Goal: Navigation & Orientation: Find specific page/section

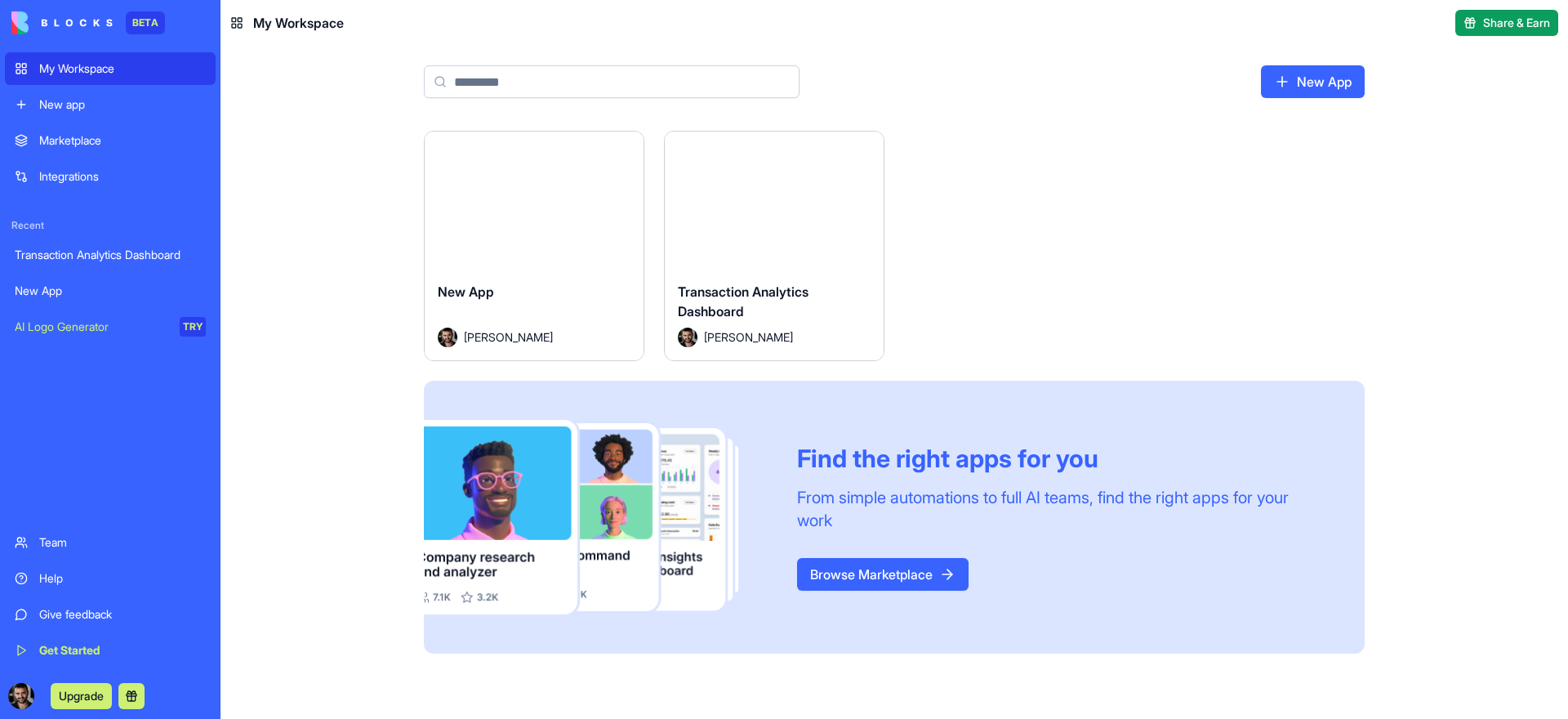
click at [133, 148] on link "Marketplace" at bounding box center [110, 140] width 211 height 33
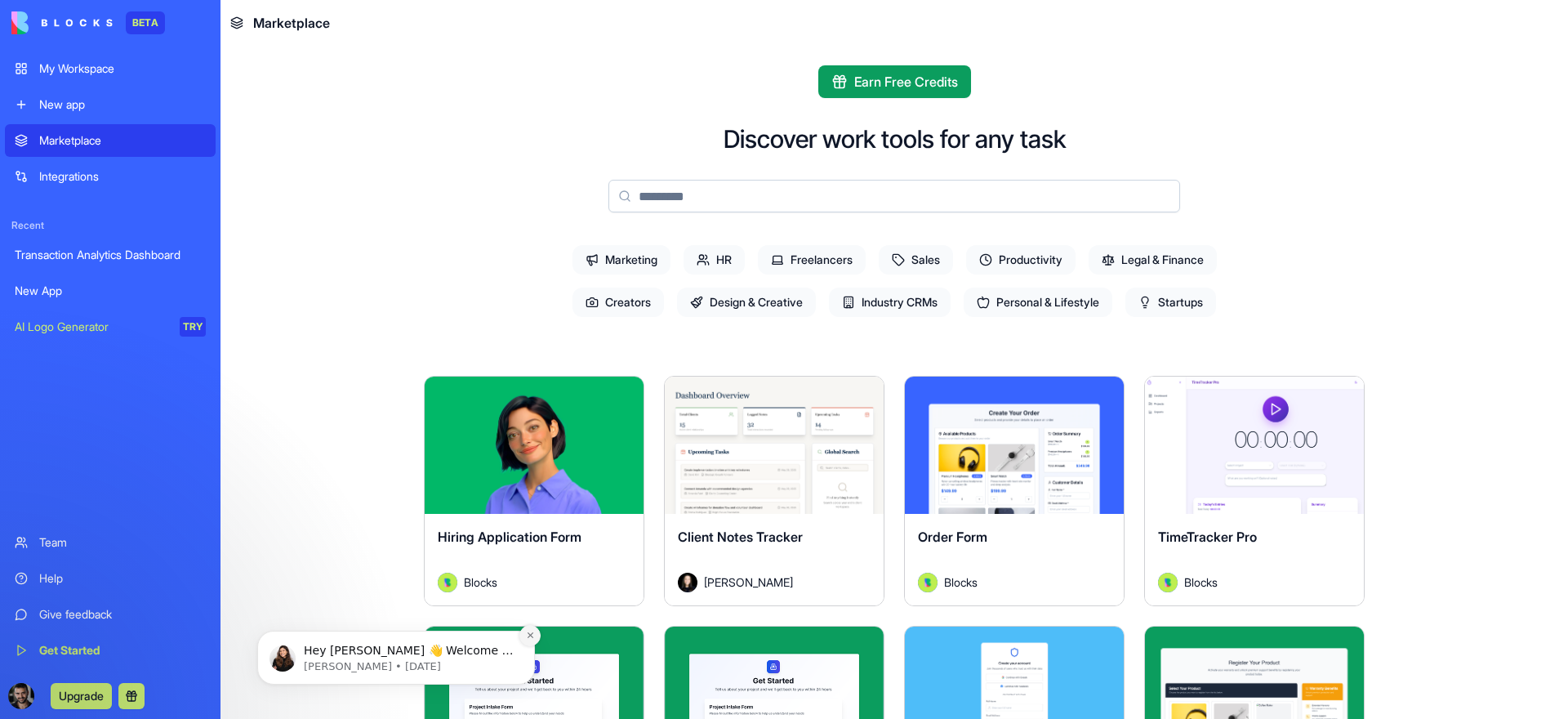
click at [526, 634] on icon "Dismiss notification" at bounding box center [530, 635] width 9 height 9
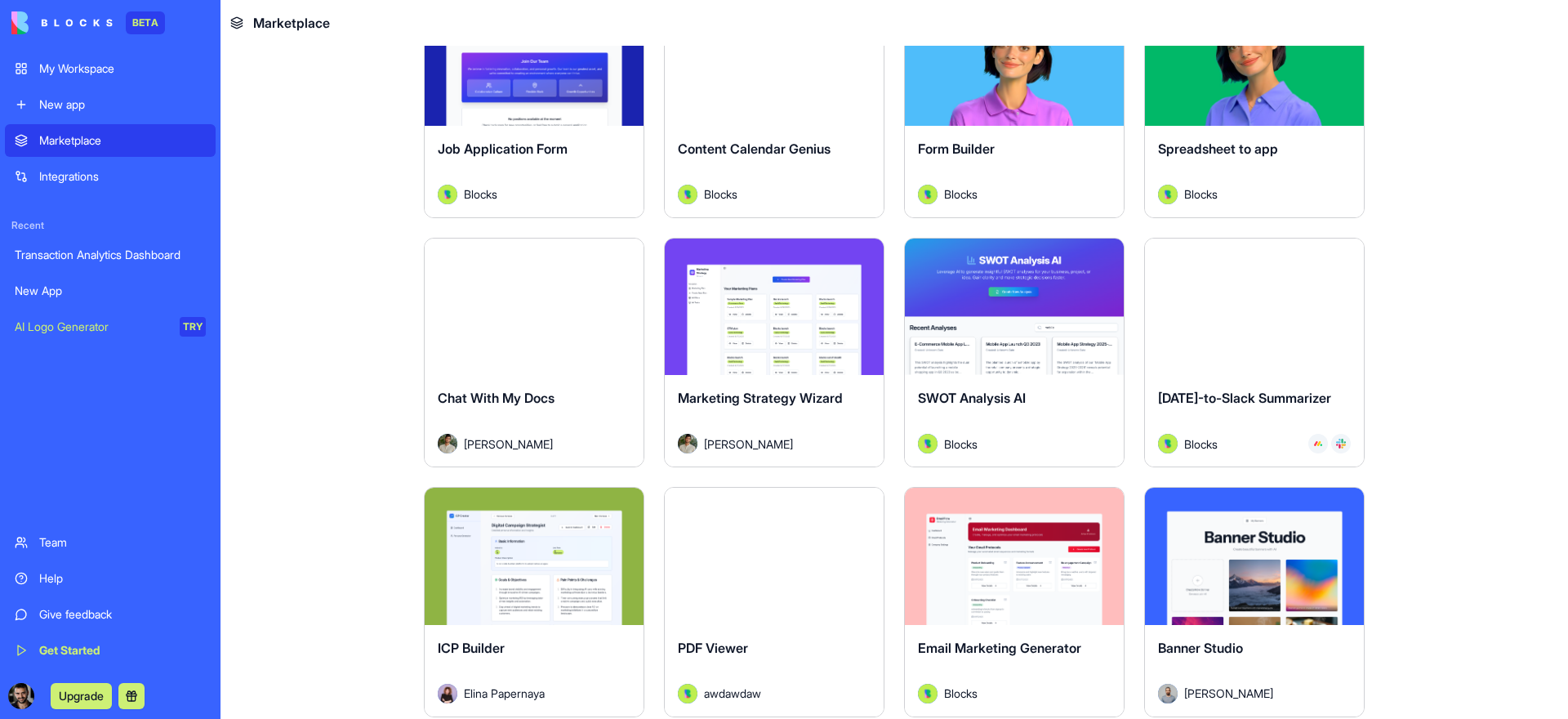
scroll to position [2707, 0]
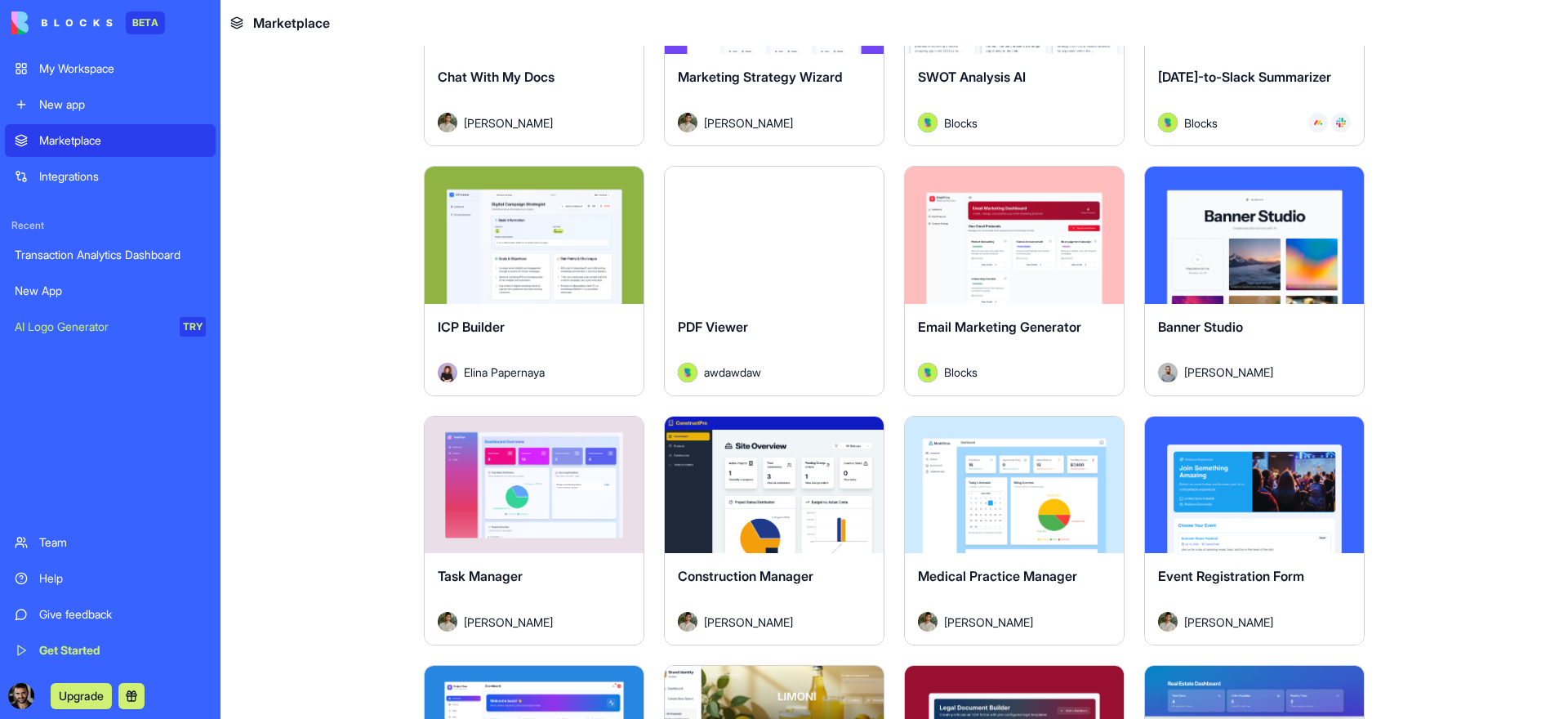
click at [1310, 279] on div "Explore" at bounding box center [1255, 235] width 219 height 138
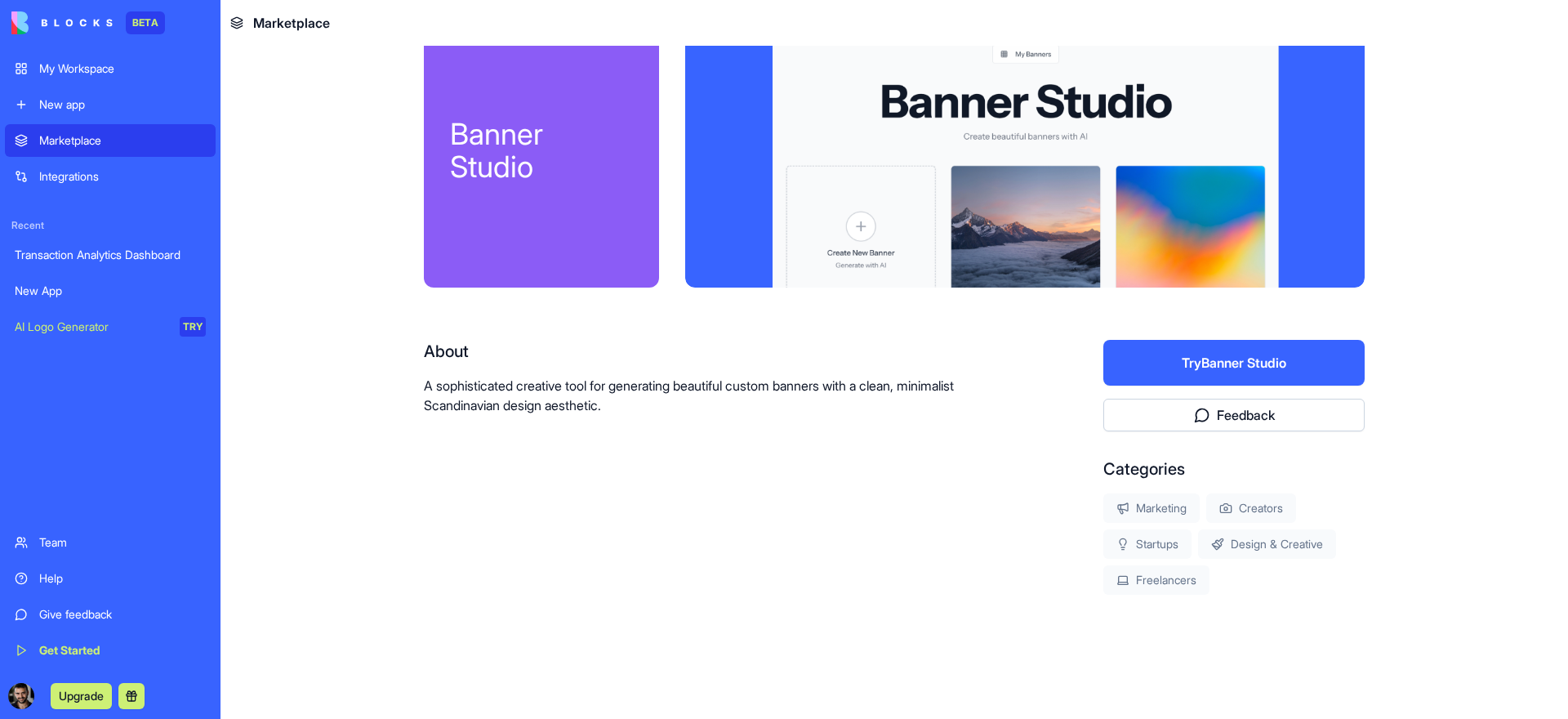
scroll to position [39, 0]
click at [116, 183] on div "Integrations" at bounding box center [123, 177] width 167 height 17
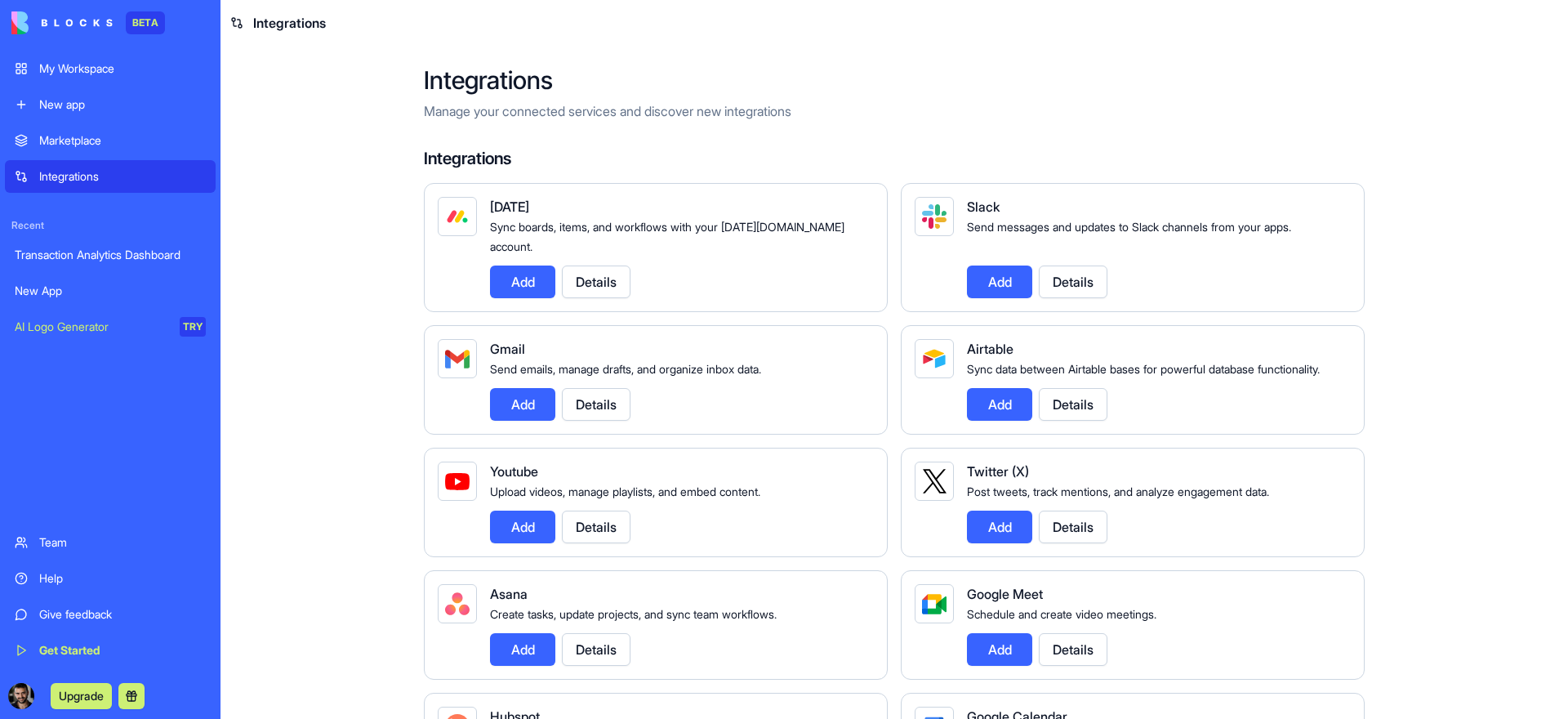
click at [99, 35] on div "BETA" at bounding box center [110, 23] width 211 height 46
click at [88, 22] on img at bounding box center [63, 23] width 102 height 23
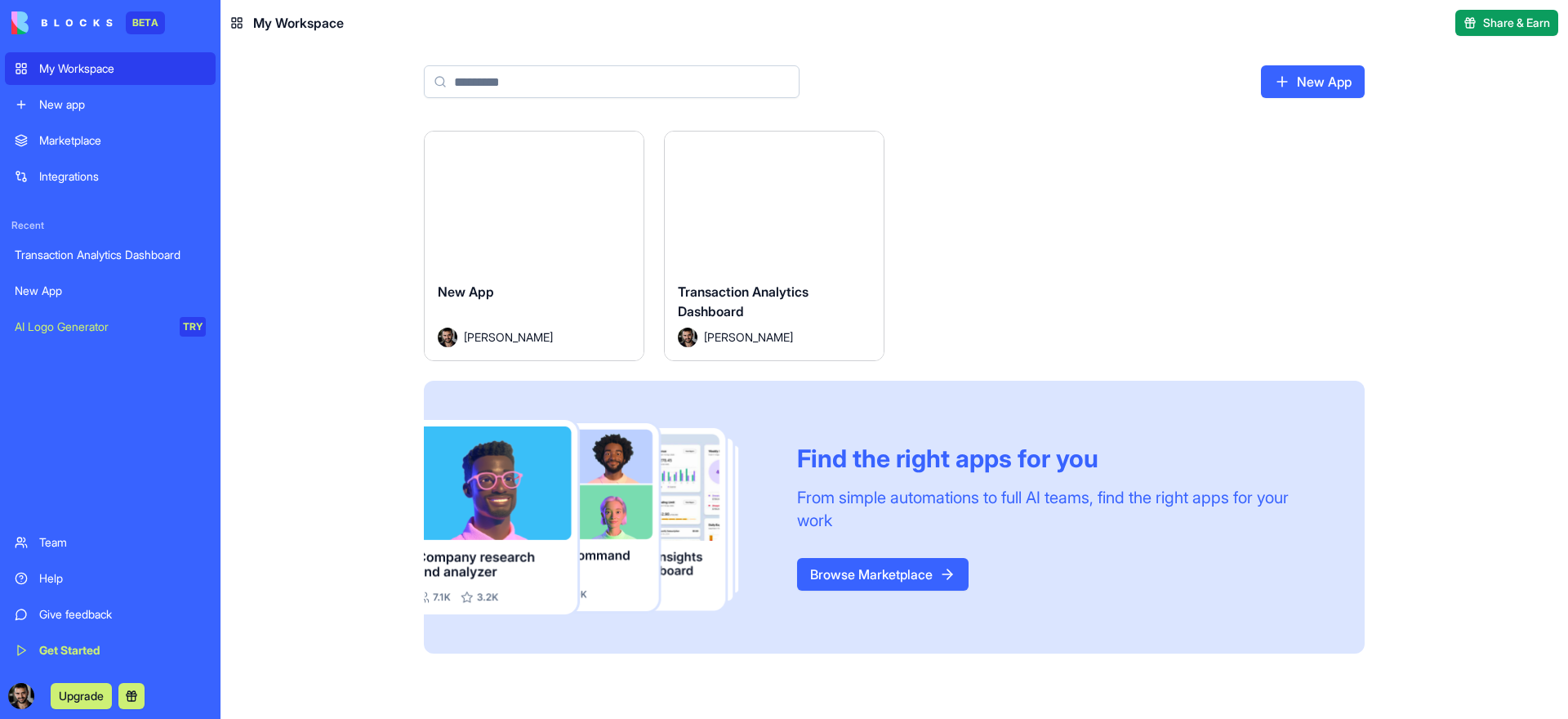
click at [64, 20] on img at bounding box center [63, 23] width 102 height 23
click at [6, 10] on div "BETA" at bounding box center [110, 23] width 211 height 46
click at [19, 17] on img at bounding box center [63, 23] width 102 height 23
click at [52, 541] on div "Team" at bounding box center [123, 543] width 167 height 17
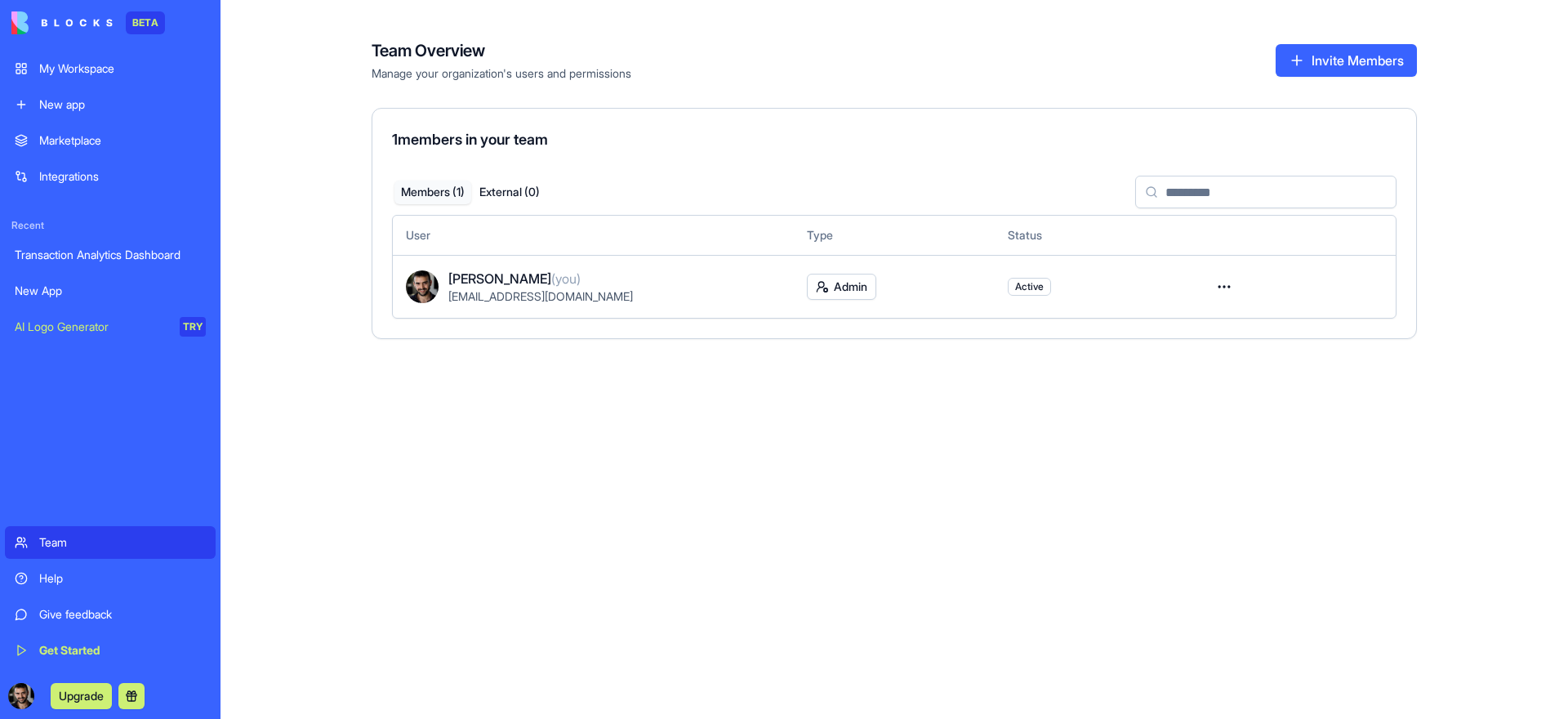
click at [63, 27] on img at bounding box center [63, 23] width 102 height 23
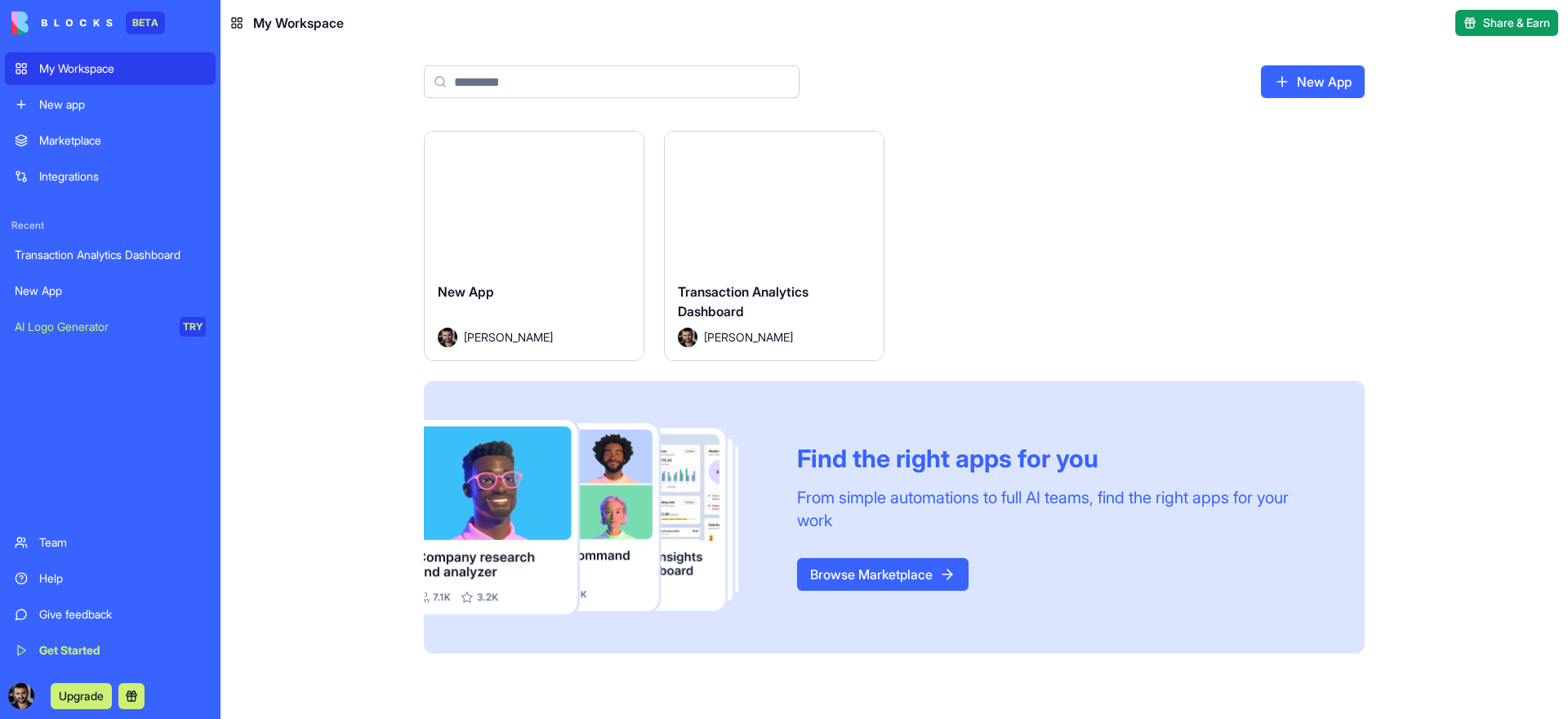
click at [321, 24] on span "My Workspace" at bounding box center [298, 23] width 91 height 20
click at [114, 112] on div "New app" at bounding box center [123, 105] width 167 height 17
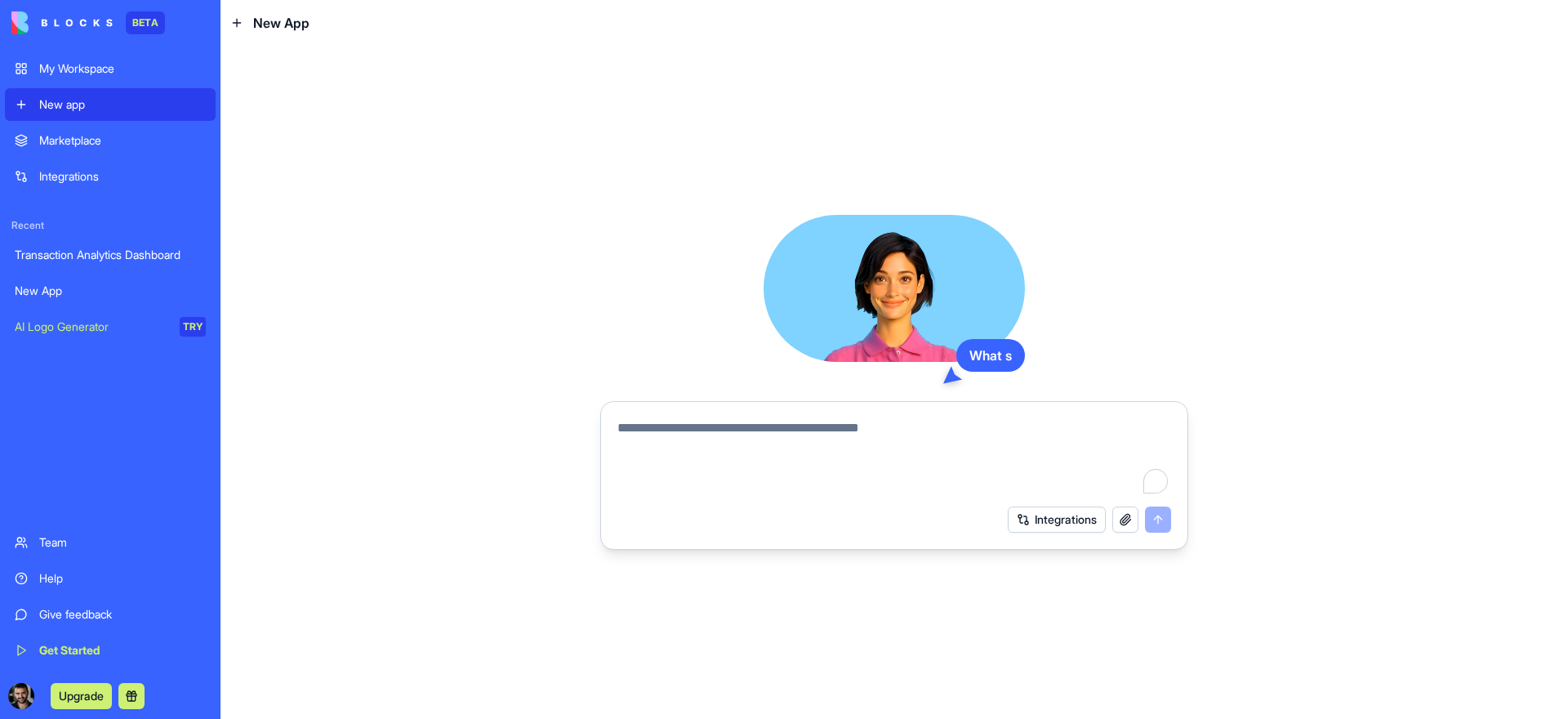
click at [102, 136] on div "Marketplace" at bounding box center [123, 141] width 167 height 17
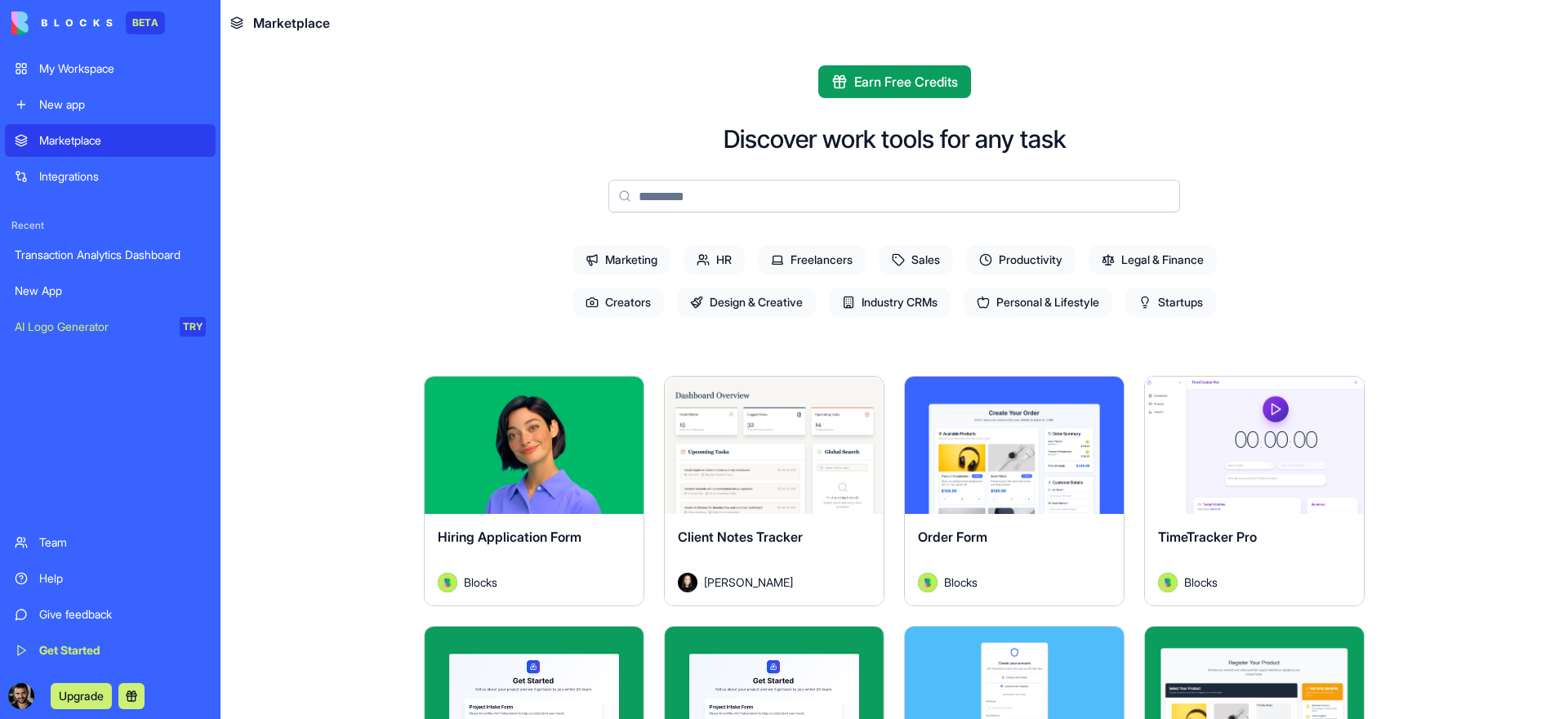
click at [169, 67] on div "My Workspace" at bounding box center [123, 69] width 167 height 17
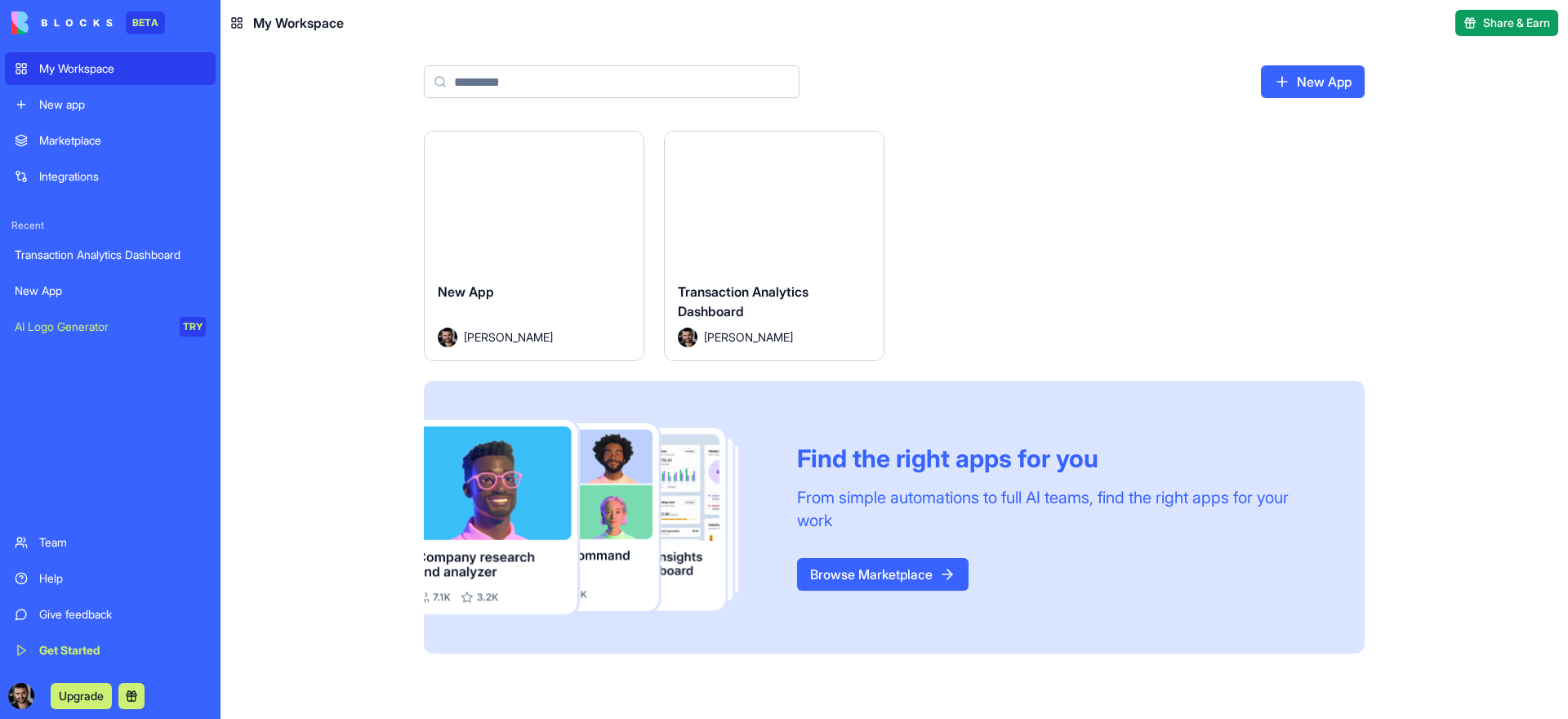
click at [894, 577] on link "Browse Marketplace" at bounding box center [883, 574] width 172 height 33
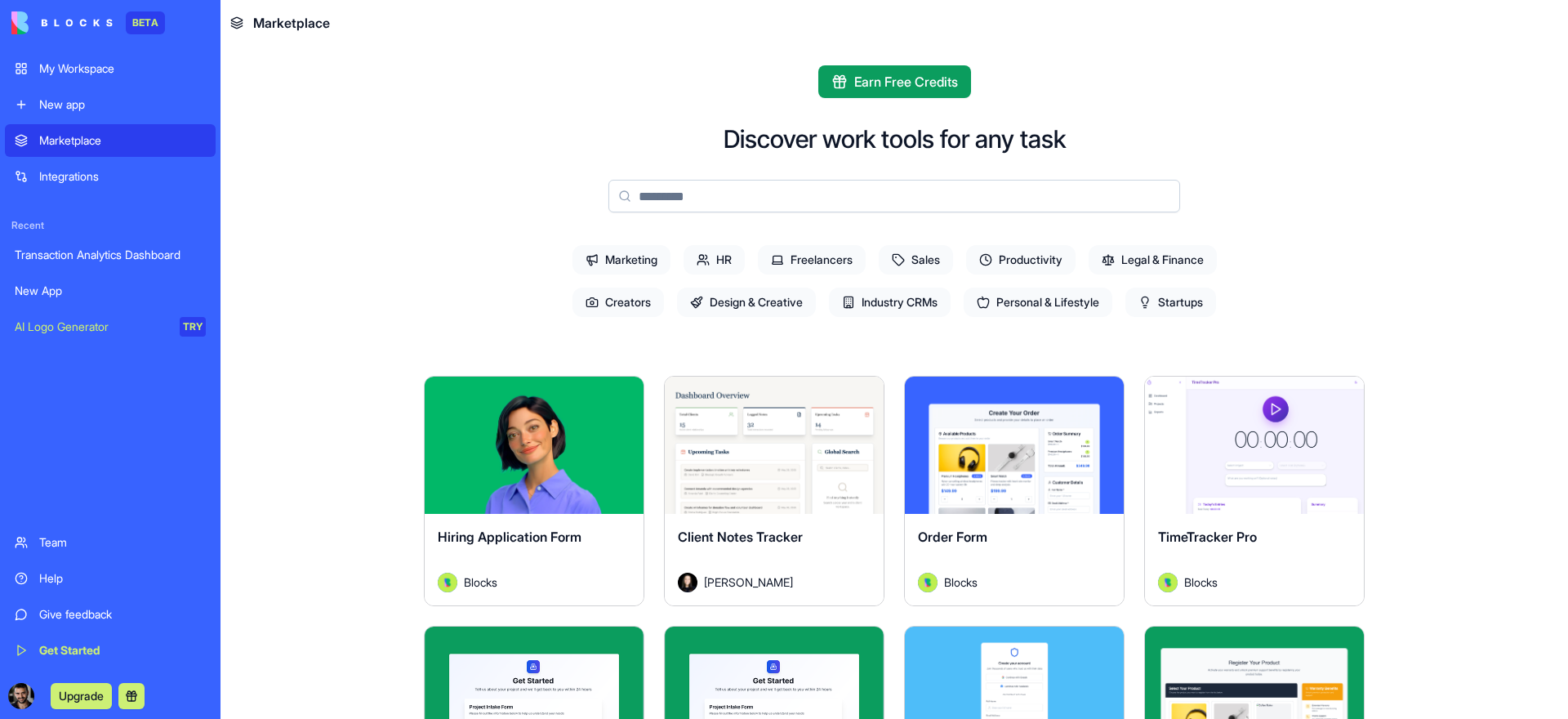
click at [589, 254] on span "Marketing" at bounding box center [622, 259] width 98 height 29
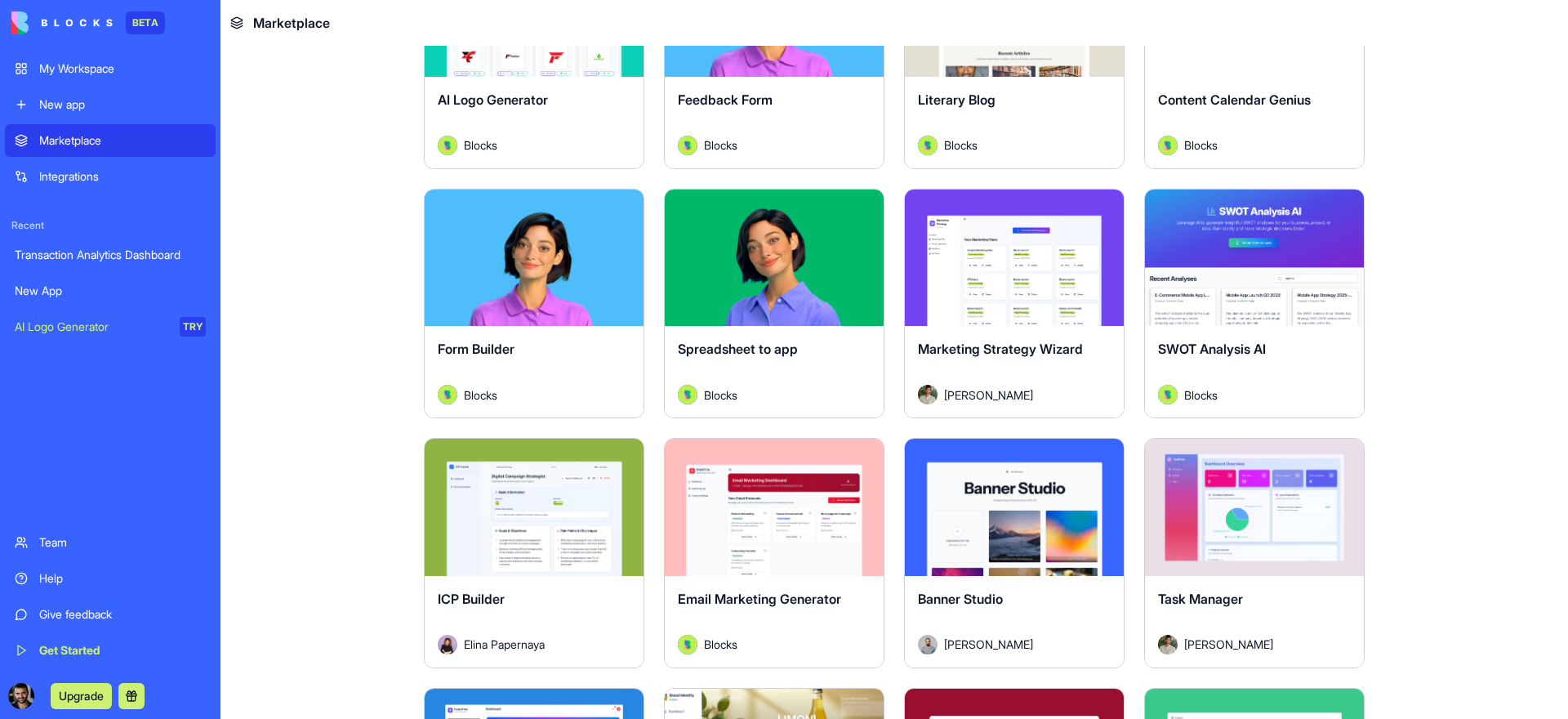
scroll to position [514, 0]
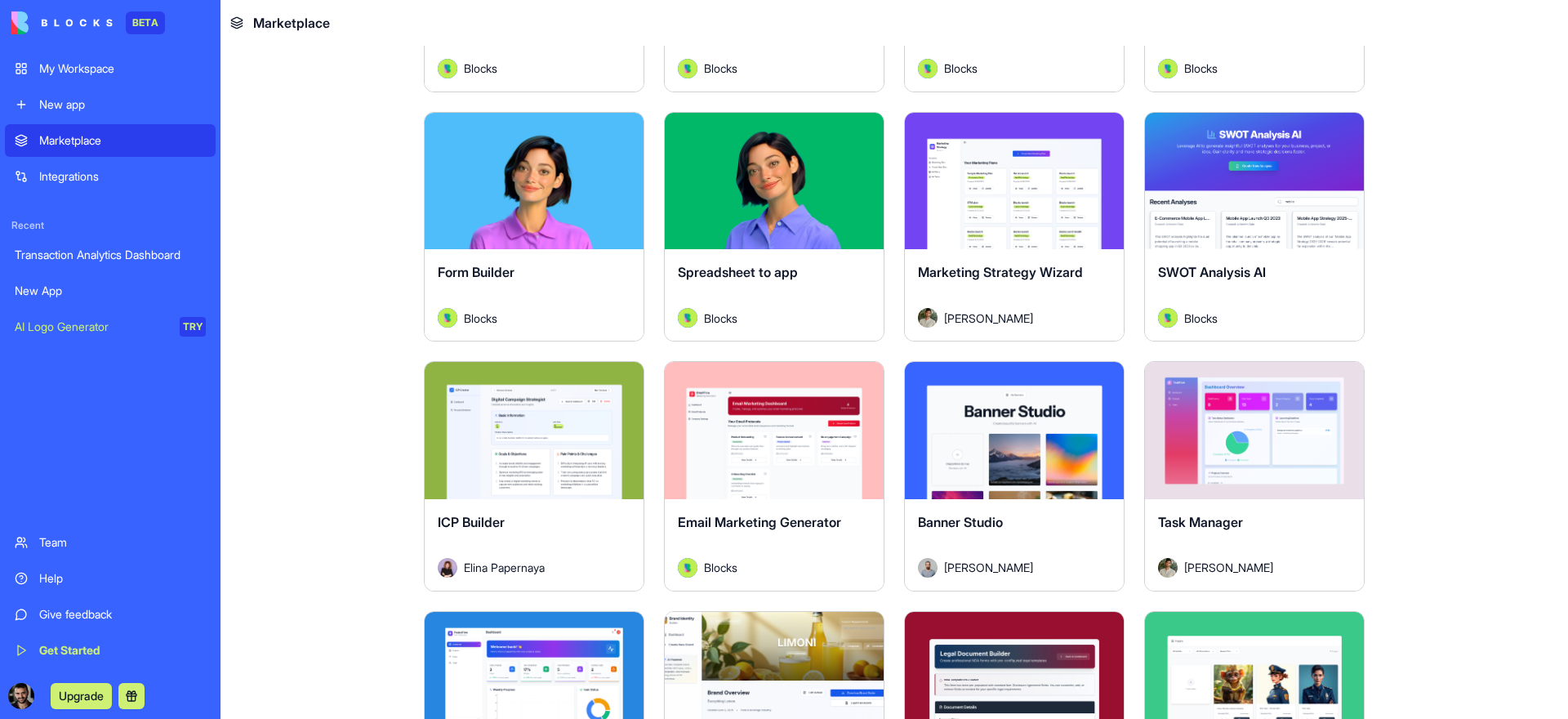
click at [545, 245] on div "Explore" at bounding box center [534, 181] width 219 height 138
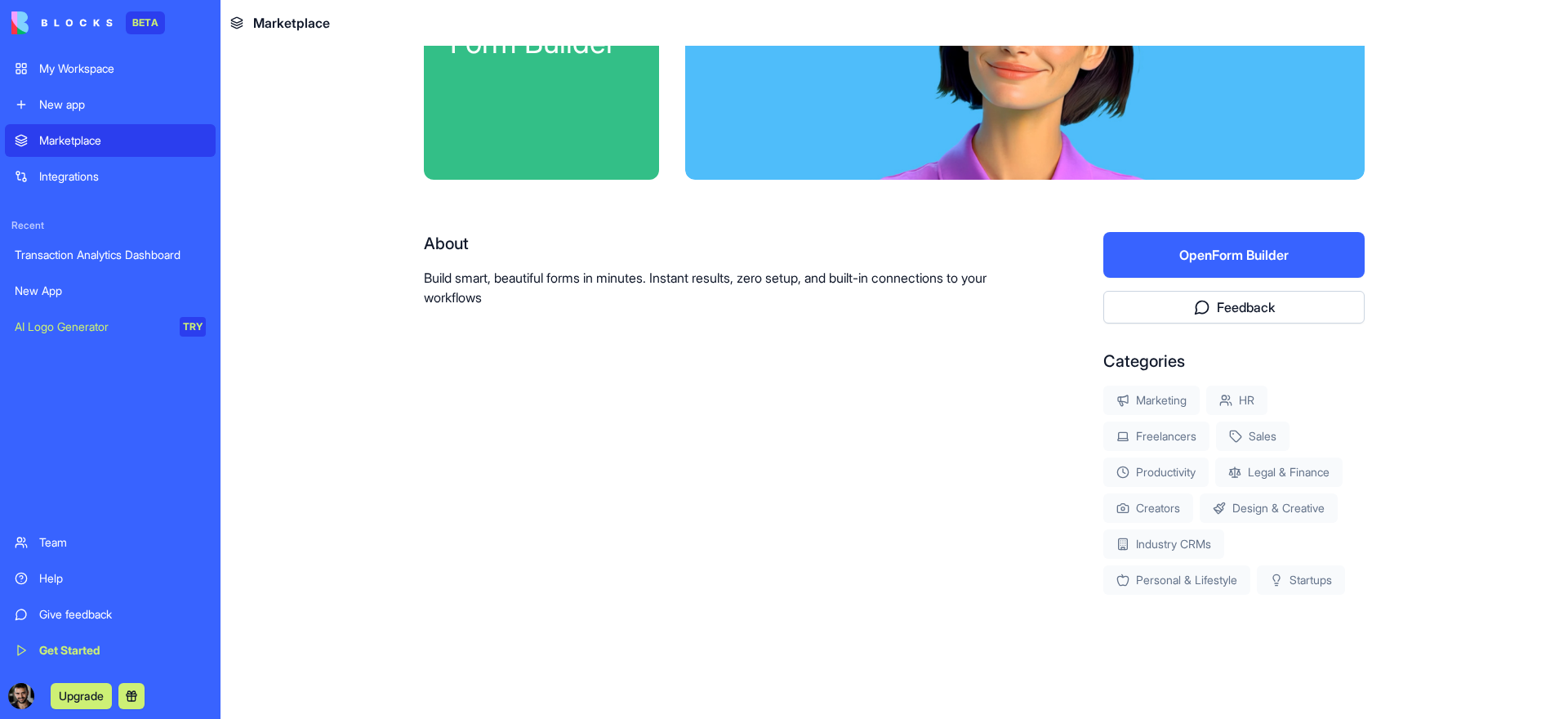
scroll to position [147, 0]
